Goal: Information Seeking & Learning: Learn about a topic

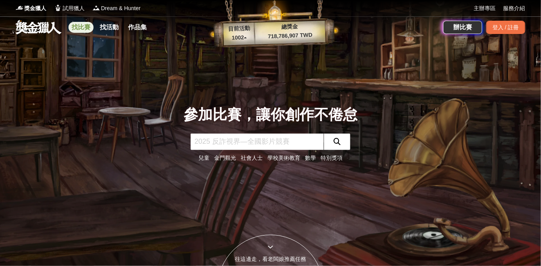
click at [92, 29] on link "找比賽" at bounding box center [80, 27] width 25 height 11
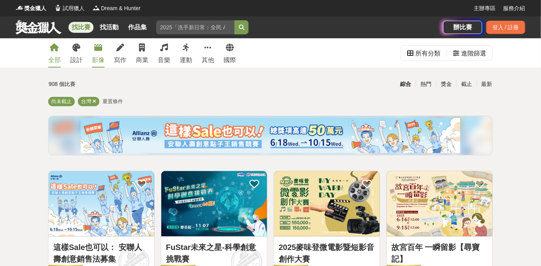
click at [100, 57] on div "影像" at bounding box center [98, 60] width 13 height 9
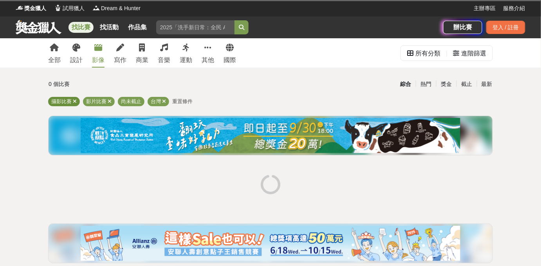
click at [75, 101] on icon at bounding box center [75, 101] width 4 height 5
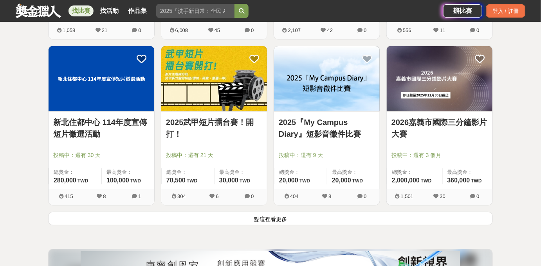
scroll to position [960, 0]
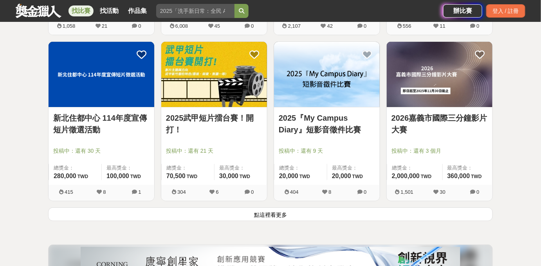
click at [257, 209] on button "點這裡看更多" at bounding box center [270, 215] width 444 height 14
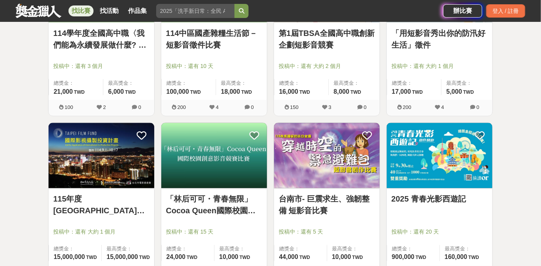
scroll to position [1387, 0]
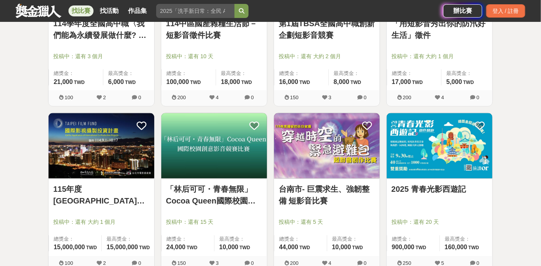
drag, startPoint x: 249, startPoint y: 122, endPoint x: 515, endPoint y: 135, distance: 266.7
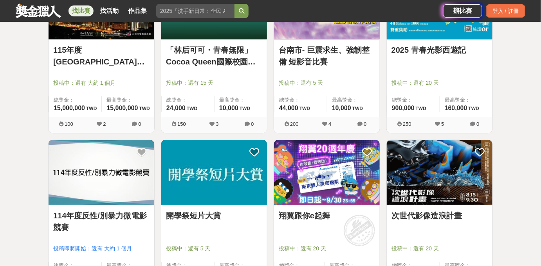
scroll to position [1565, 0]
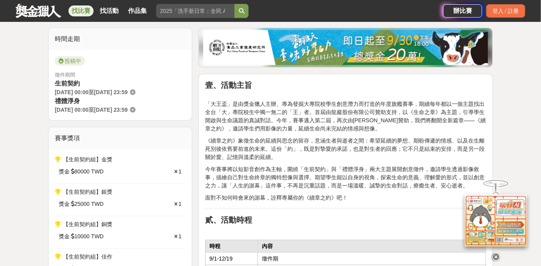
scroll to position [213, 0]
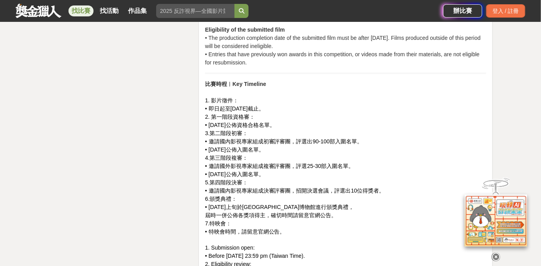
scroll to position [1244, 0]
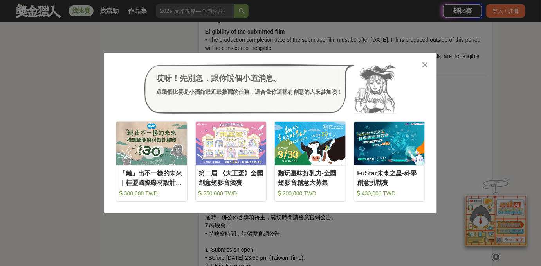
click at [428, 64] on div at bounding box center [425, 65] width 8 height 8
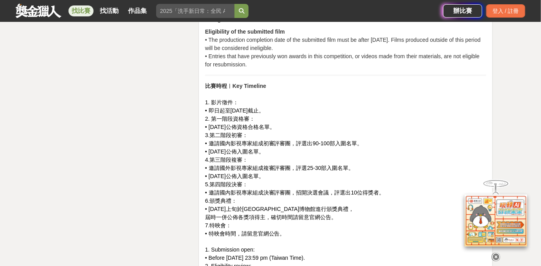
click at [434, 89] on p "比賽時程︱Key Timeline 1. 影片徵件： • 即日起至2025年11月30日截止。 2. 第一階段資格審： • 2025年12月08日公佈資格合格…" at bounding box center [345, 242] width 281 height 320
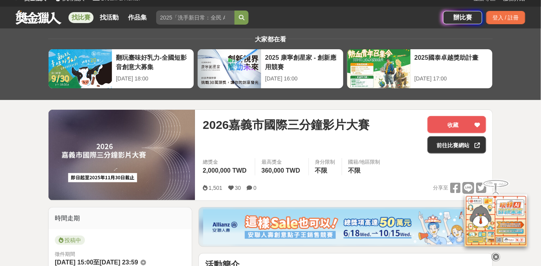
scroll to position [0, 0]
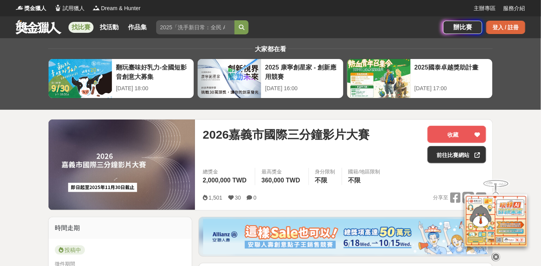
click at [504, 27] on div "登入 / 註冊" at bounding box center [505, 27] width 39 height 13
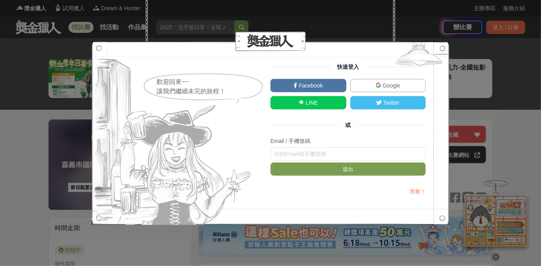
click at [377, 87] on img at bounding box center [378, 85] width 5 height 5
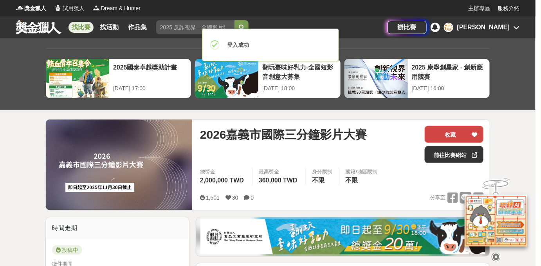
click at [431, 136] on button "收藏" at bounding box center [453, 134] width 59 height 17
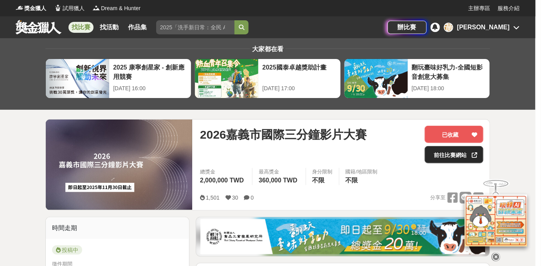
click at [459, 148] on link "前往比賽網站" at bounding box center [453, 154] width 59 height 17
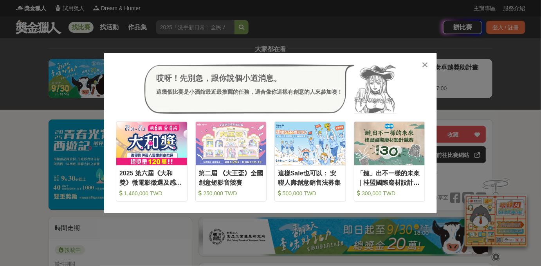
click at [423, 63] on icon at bounding box center [425, 65] width 6 height 8
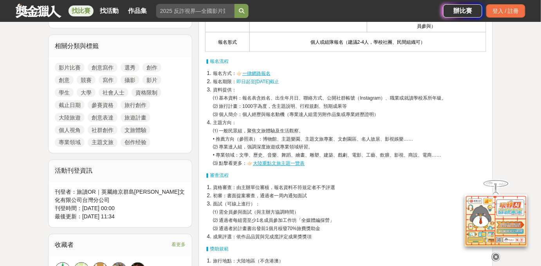
scroll to position [356, 0]
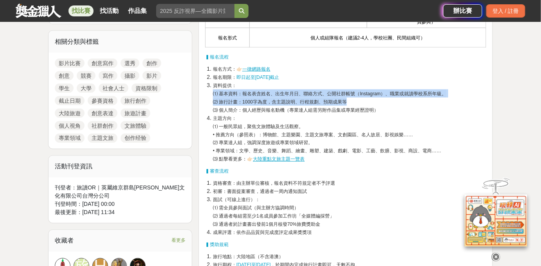
drag, startPoint x: 295, startPoint y: 160, endPoint x: 444, endPoint y: 97, distance: 161.4
click at [444, 97] on li "資料提供： ⑴ 基本資料：報名表含姓名、出生年月日、聯絡方式、公開社群帳號（Instagram）、職業或就讀學校系所年級。 ⑵ 旅行計畫：1000字為度，含主…" at bounding box center [349, 97] width 273 height 33
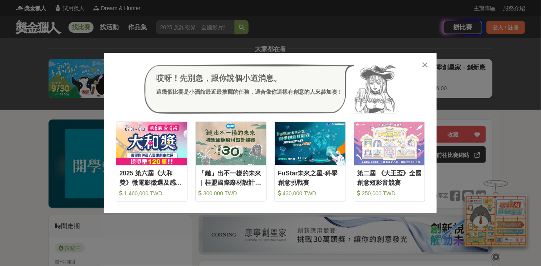
click at [423, 63] on icon at bounding box center [425, 65] width 6 height 8
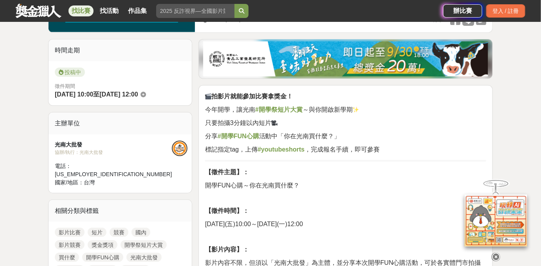
scroll to position [178, 0]
